Goal: Transaction & Acquisition: Subscribe to service/newsletter

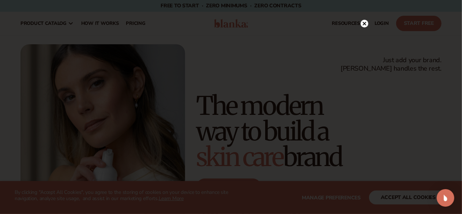
click at [367, 21] on circle at bounding box center [365, 24] width 8 height 8
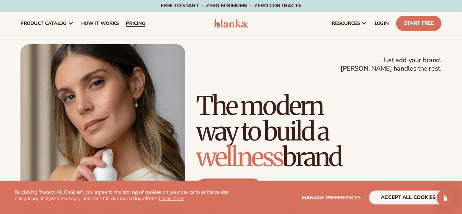
click at [133, 22] on span "pricing" at bounding box center [135, 23] width 19 height 6
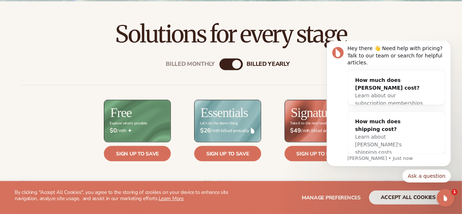
click at [228, 64] on div "Billed Monthly" at bounding box center [224, 64] width 9 height 9
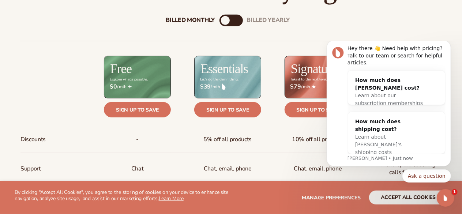
scroll to position [278, 0]
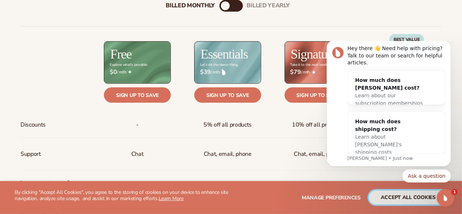
drag, startPoint x: 416, startPoint y: 195, endPoint x: 22, endPoint y: 127, distance: 399.7
click at [416, 195] on button "accept all cookies" at bounding box center [408, 198] width 78 height 14
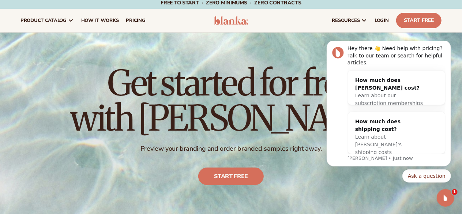
scroll to position [0, 0]
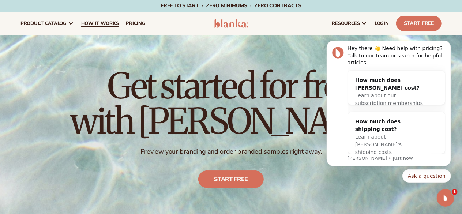
click at [97, 22] on span "How It Works" at bounding box center [100, 23] width 38 height 6
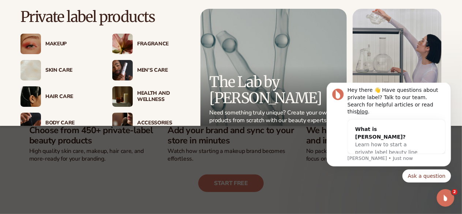
scroll to position [205, 0]
click at [65, 97] on div "Hair Care" at bounding box center [71, 97] width 52 height 6
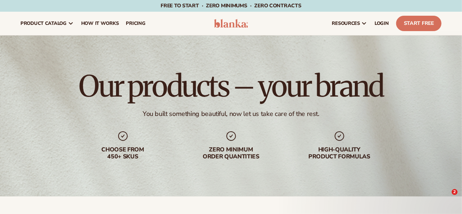
click at [269, 138] on div "Zero minimum order quantities" at bounding box center [231, 145] width 94 height 30
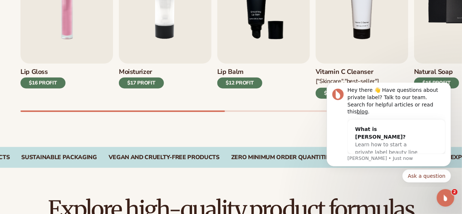
scroll to position [322, 0]
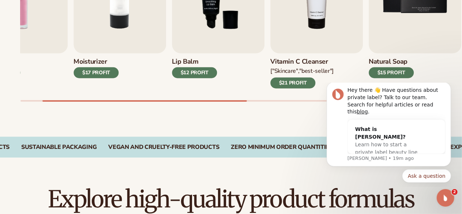
click at [240, 106] on div "Best sellers Private label products to start your beauty and self care line tod…" at bounding box center [231, 5] width 462 height 262
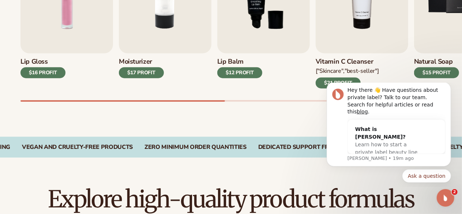
drag, startPoint x: 224, startPoint y: 102, endPoint x: 213, endPoint y: 103, distance: 11.4
click at [213, 103] on div "Best sellers Private label products to start your beauty and self care line tod…" at bounding box center [231, 5] width 462 height 262
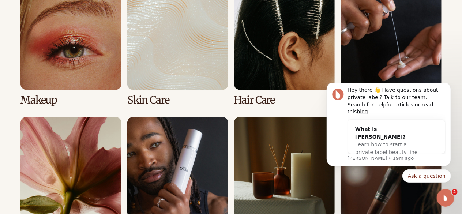
scroll to position [571, 0]
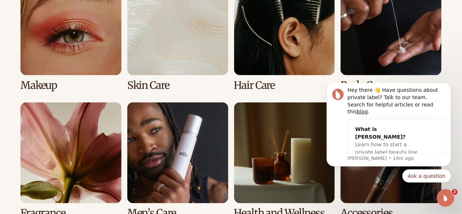
click at [282, 49] on link "3 / 8" at bounding box center [284, 32] width 101 height 117
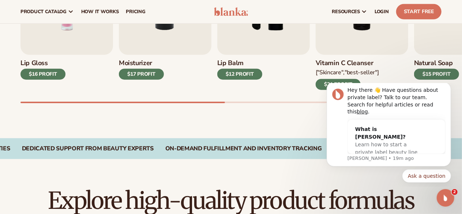
scroll to position [208, 0]
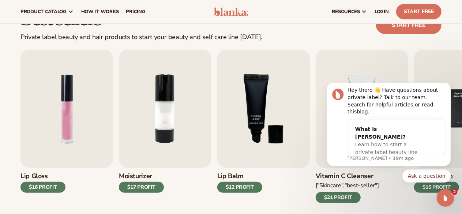
click at [343, 59] on img "4 / 9" at bounding box center [362, 109] width 93 height 118
click at [335, 197] on div "$21 PROFIT" at bounding box center [338, 197] width 45 height 11
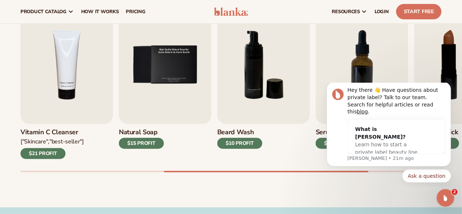
scroll to position [237, 0]
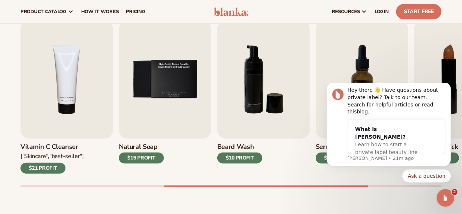
click at [52, 167] on div "$21 PROFIT" at bounding box center [42, 168] width 45 height 11
click at [72, 93] on img "4 / 9" at bounding box center [66, 79] width 93 height 118
click at [71, 93] on img "4 / 9" at bounding box center [66, 79] width 93 height 118
click at [407, 16] on link "Start Free" at bounding box center [418, 11] width 45 height 15
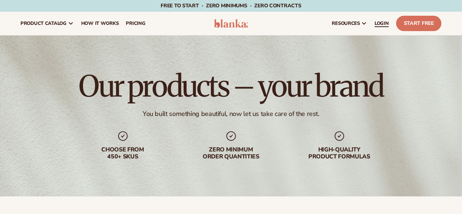
click at [378, 22] on span "LOGIN" at bounding box center [382, 23] width 14 height 6
